Goal: Transaction & Acquisition: Book appointment/travel/reservation

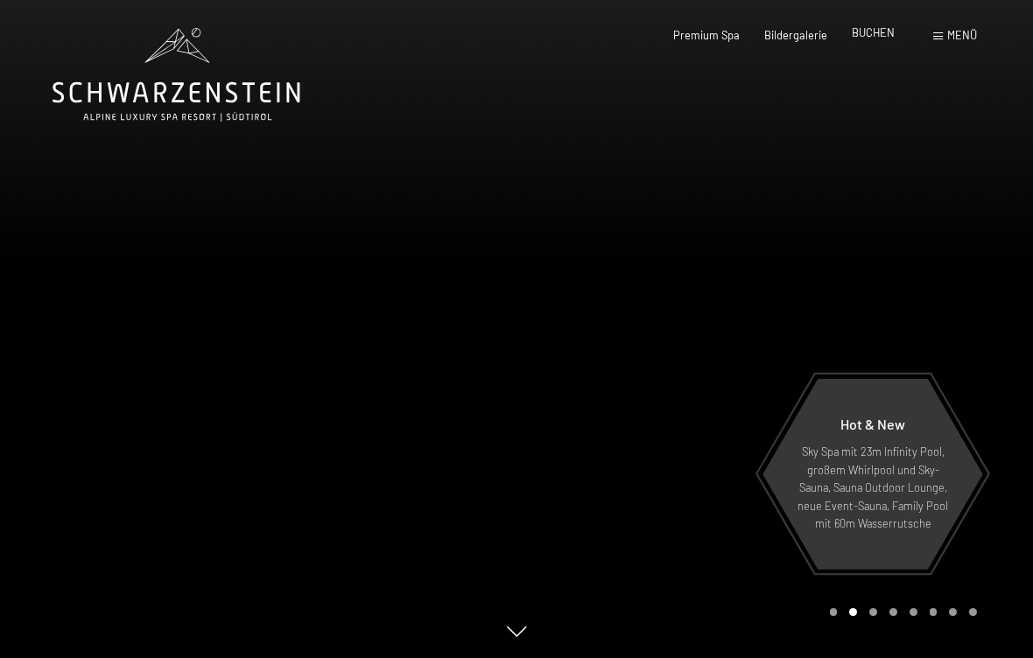
click at [884, 36] on span "BUCHEN" at bounding box center [872, 32] width 43 height 14
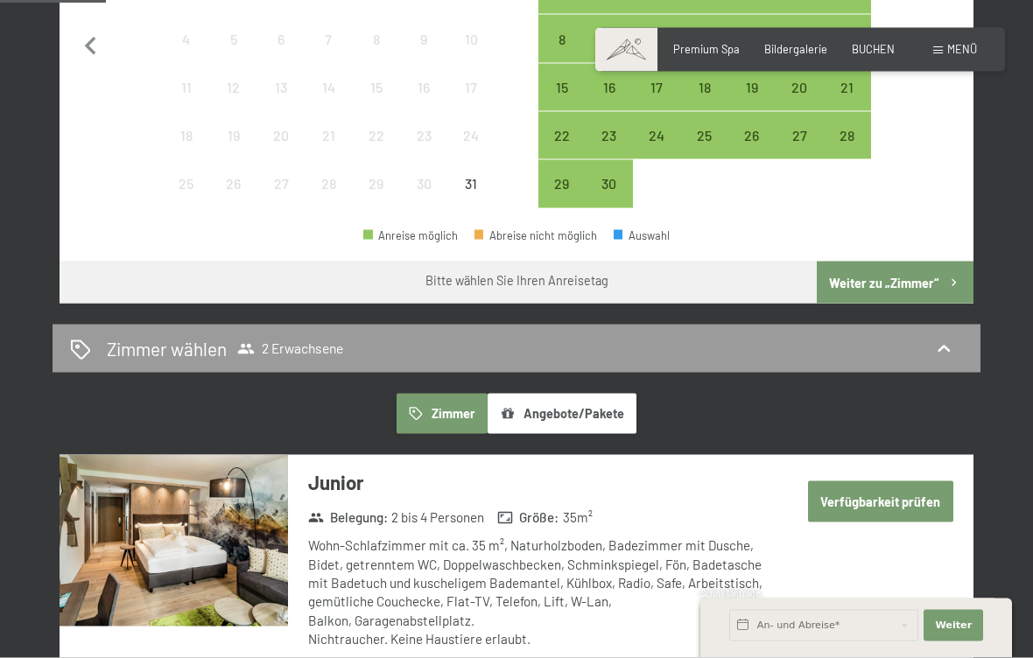
scroll to position [607, 0]
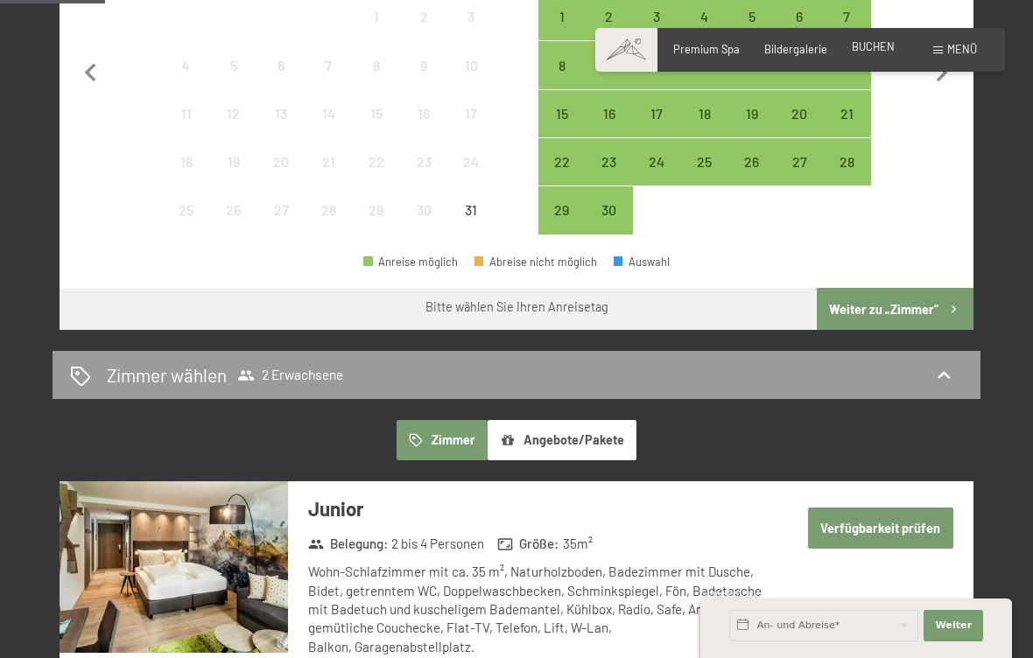
click at [867, 51] on span "BUCHEN" at bounding box center [872, 46] width 43 height 14
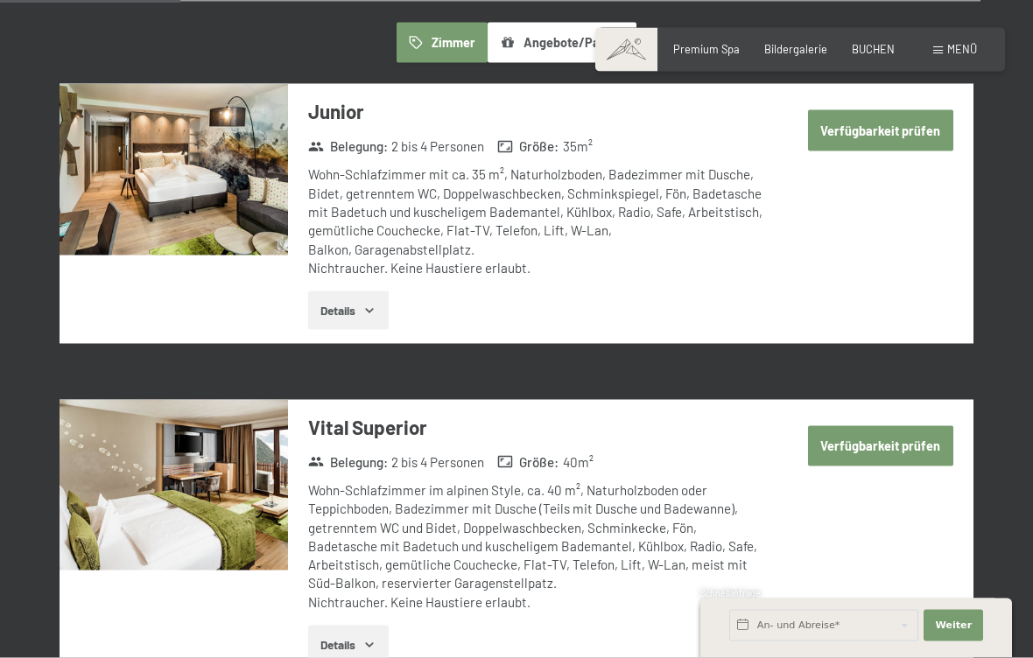
scroll to position [1001, 0]
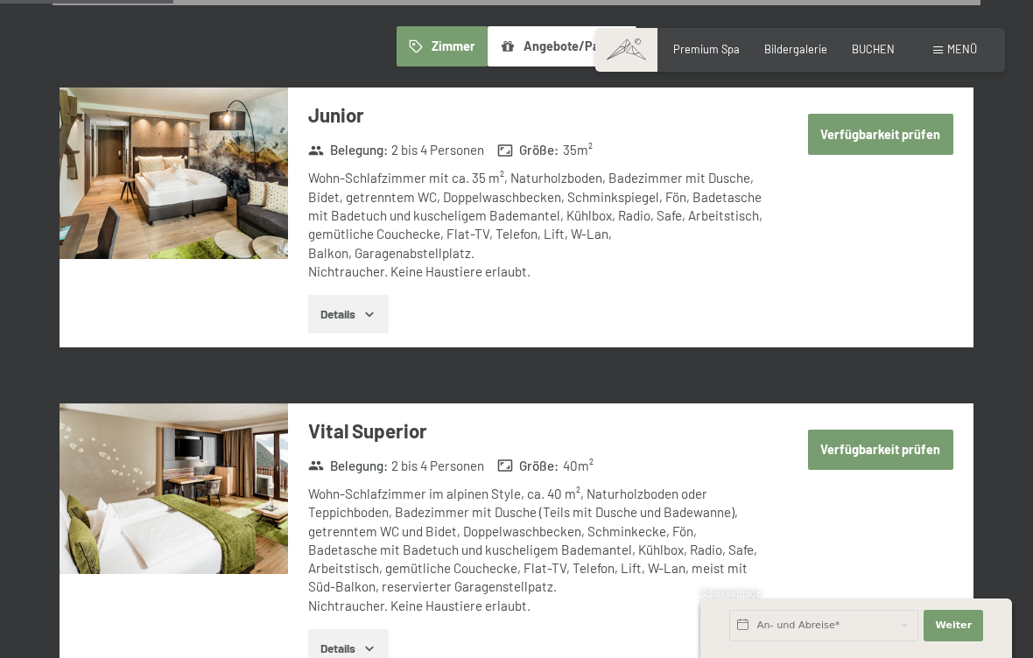
click at [356, 295] on button "Details" at bounding box center [348, 314] width 80 height 39
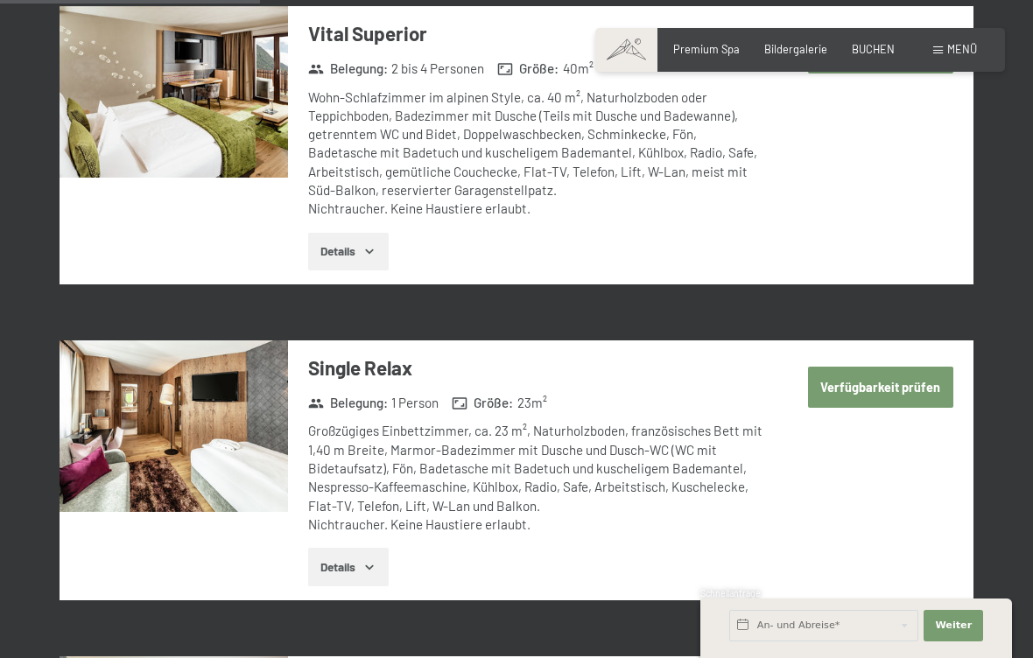
scroll to position [1524, 0]
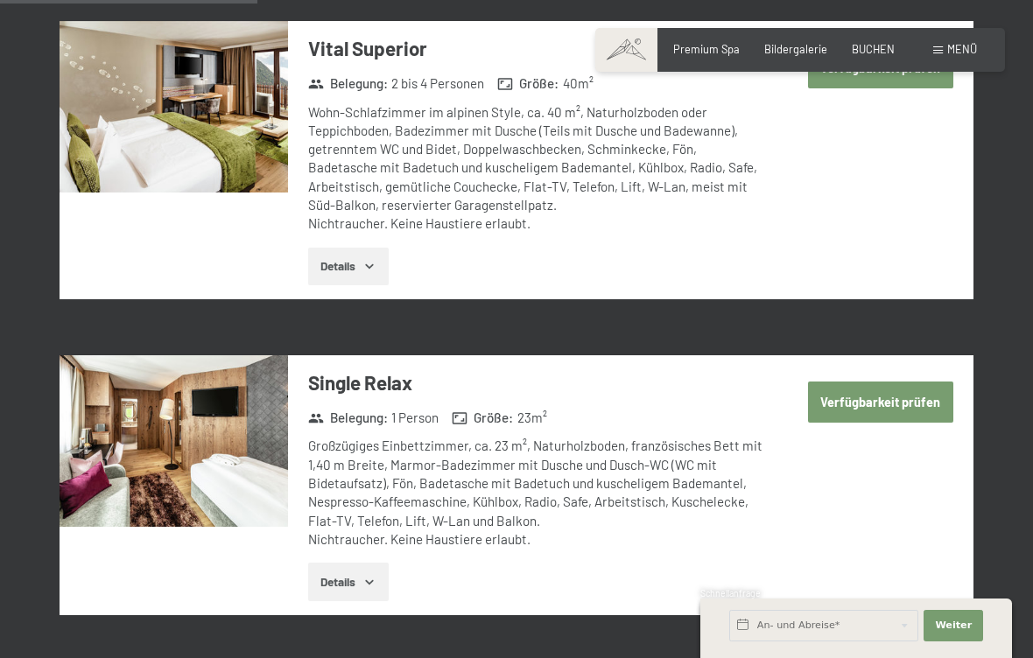
click at [963, 48] on span "Menü" at bounding box center [962, 49] width 30 height 14
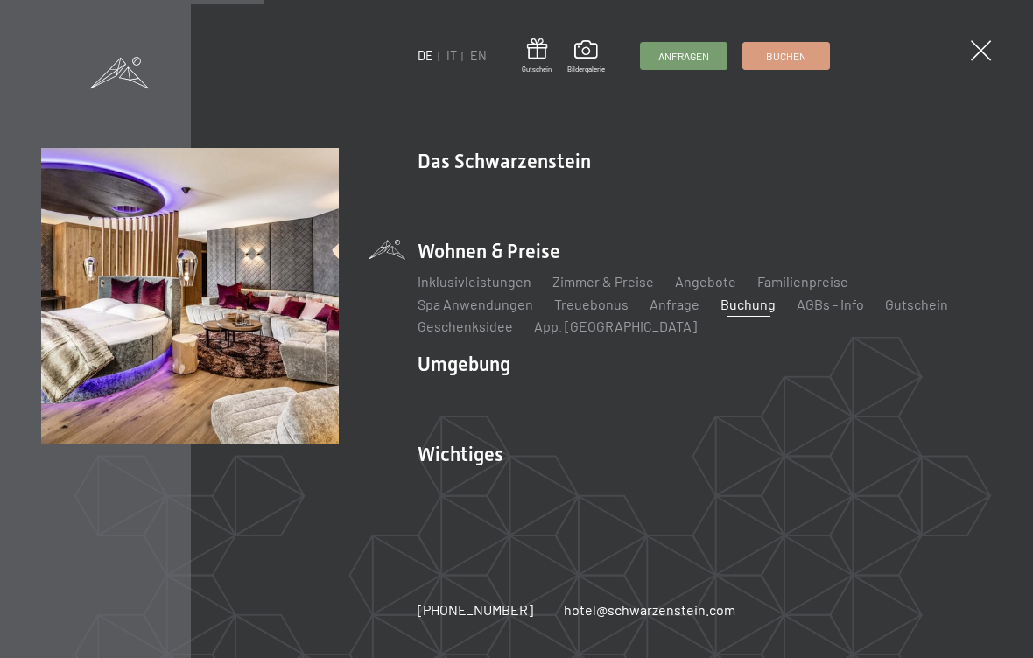
scroll to position [1553, 0]
click at [524, 260] on li "Wohnen & Preise Inklusivleistungen Zimmer & Preise Liste Angebote Liste Familie…" at bounding box center [704, 287] width 574 height 99
click at [459, 260] on li "Wohnen & Preise Inklusivleistungen Zimmer & Preise Liste Angebote Liste Familie…" at bounding box center [704, 287] width 574 height 99
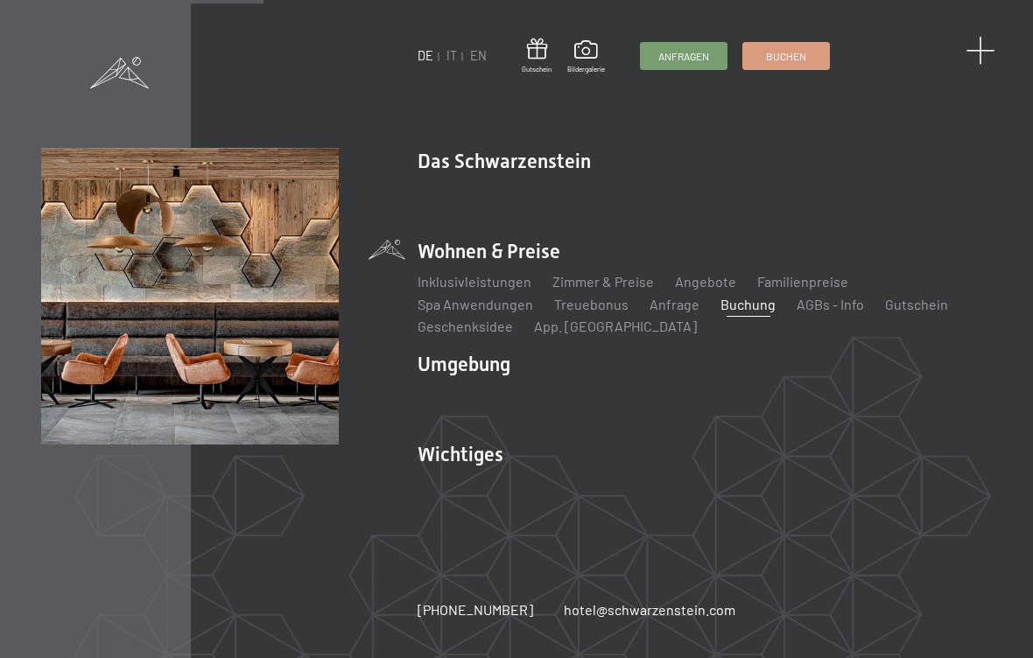
click at [982, 52] on span at bounding box center [979, 51] width 29 height 29
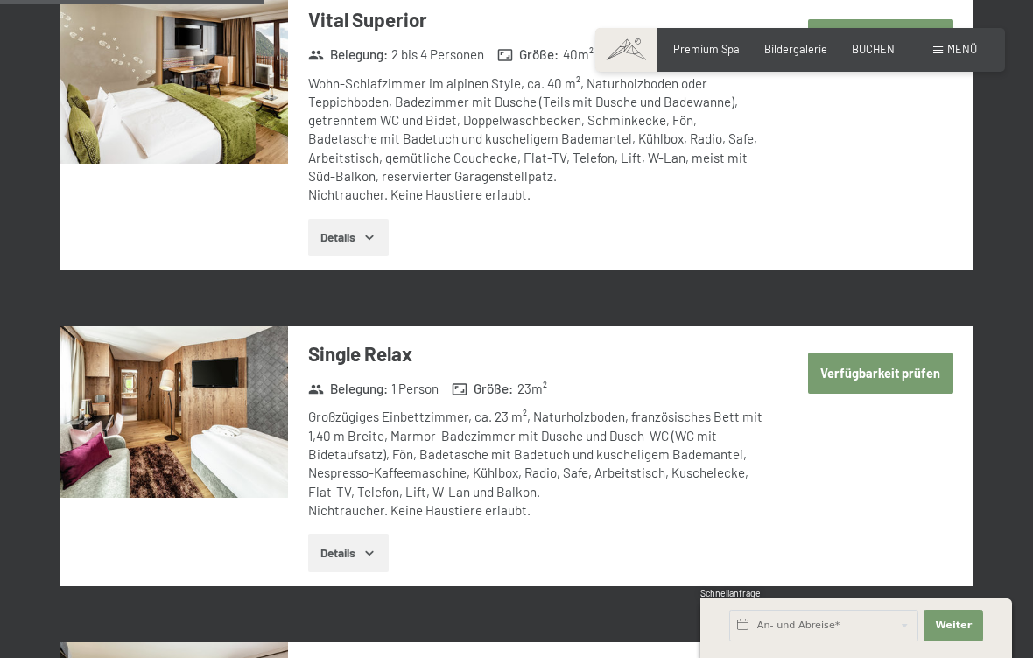
click at [802, 71] on div "Verfügbarkeit prüfen" at bounding box center [870, 53] width 206 height 123
click at [799, 51] on span "Bildergalerie" at bounding box center [795, 46] width 63 height 14
